Goal: Information Seeking & Learning: Check status

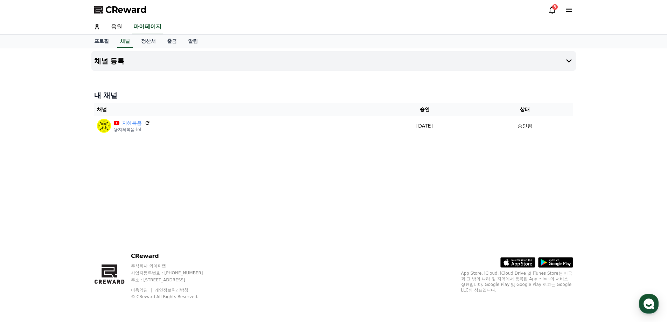
click at [553, 8] on div "3" at bounding box center [555, 7] width 6 height 6
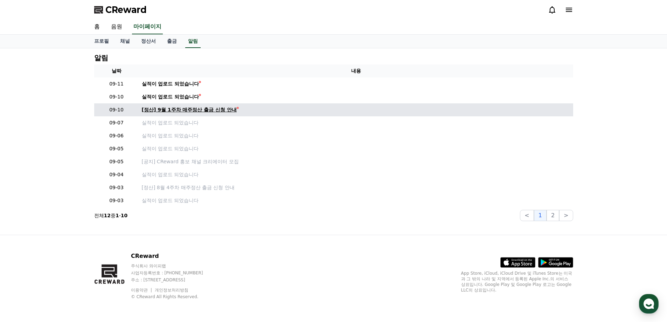
click at [177, 110] on div "[정산] 9월 1주차 매주정산 출금 신청 안내" at bounding box center [189, 109] width 95 height 7
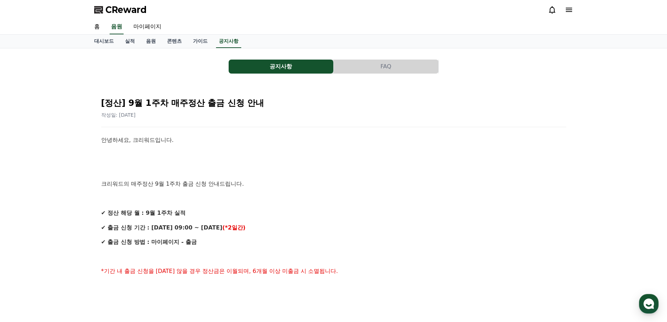
click at [550, 10] on icon at bounding box center [552, 10] width 8 height 8
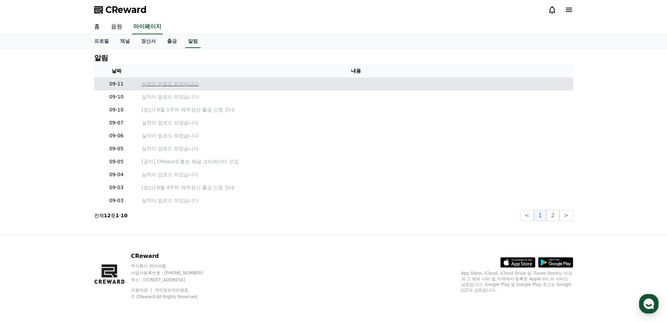
click at [169, 84] on p "실적이 업로드 되었습니다" at bounding box center [356, 83] width 428 height 7
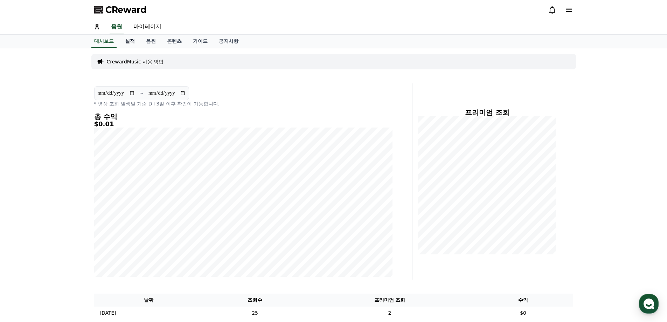
click at [128, 43] on link "실적" at bounding box center [129, 41] width 21 height 13
